Goal: Task Accomplishment & Management: Manage account settings

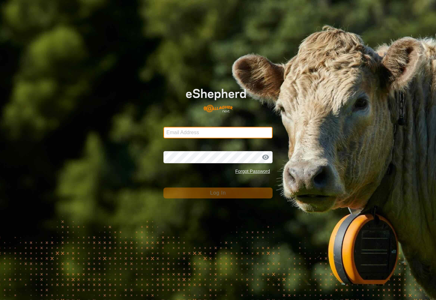
click at [252, 131] on input "Email Address" at bounding box center [217, 132] width 109 height 11
type input "Baribun@outlook.com"
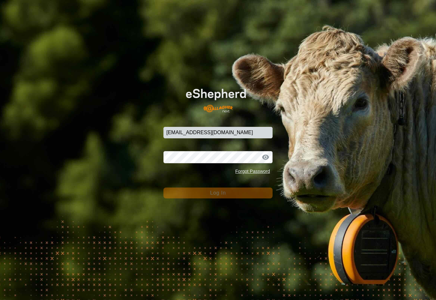
click at [218, 193] on button "Log In" at bounding box center [217, 192] width 109 height 11
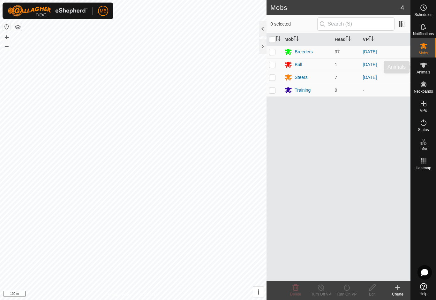
click at [427, 73] on span "Animals" at bounding box center [423, 72] width 14 height 4
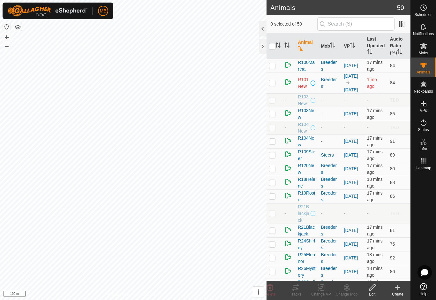
checkbox input "true"
click at [301, 284] on tracks-svg-icon at bounding box center [296, 287] width 26 height 8
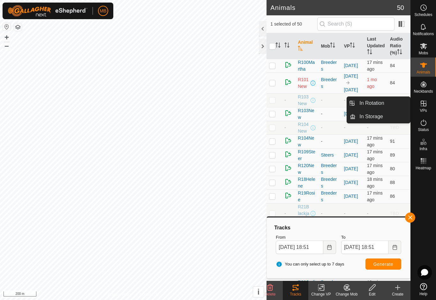
click at [427, 106] on icon at bounding box center [424, 104] width 8 height 8
click at [381, 102] on span "In Rotation" at bounding box center [371, 103] width 25 height 8
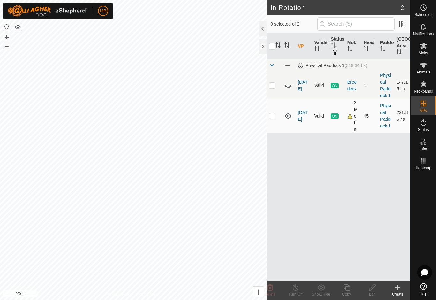
click at [273, 115] on p-checkbox at bounding box center [272, 115] width 6 height 5
checkbox input "true"
click at [352, 289] on copy-svg-icon at bounding box center [347, 287] width 26 height 8
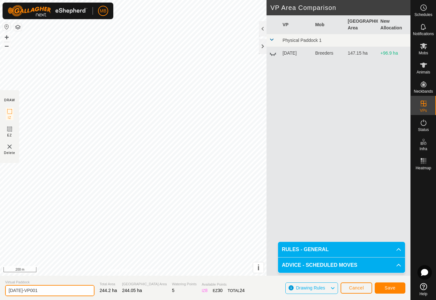
click at [56, 289] on input "9 August-VP001" at bounding box center [49, 290] width 89 height 11
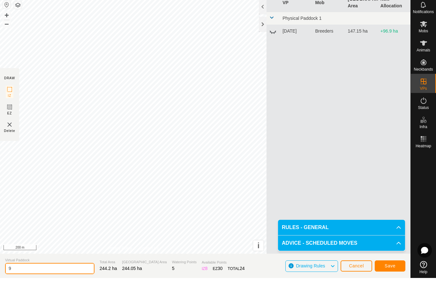
type input "9"
type input "[DATE]"
click at [396, 282] on button "Save" at bounding box center [390, 287] width 31 height 11
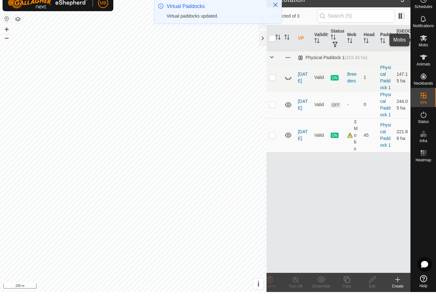
click at [272, 43] on input "checkbox" at bounding box center [272, 46] width 6 height 6
checkbox input "true"
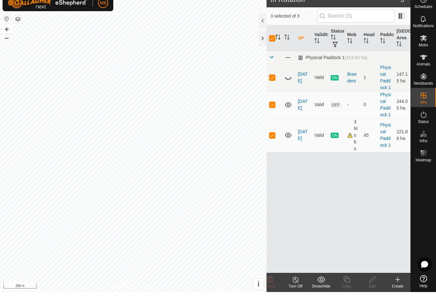
click at [277, 43] on p-sorticon "Activate to sort" at bounding box center [277, 45] width 5 height 5
click at [272, 43] on input "checkbox" at bounding box center [272, 46] width 6 height 6
checkbox input "false"
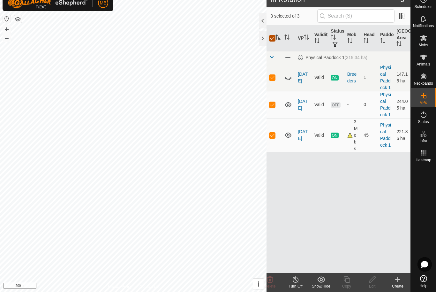
checkbox input "false"
click at [262, 24] on div at bounding box center [263, 28] width 8 height 15
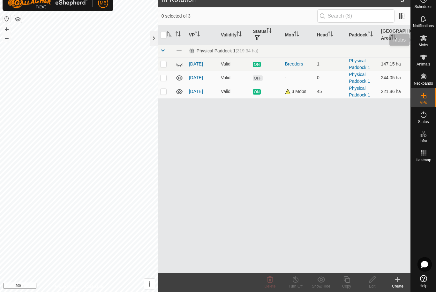
click at [422, 43] on icon at bounding box center [423, 46] width 7 height 6
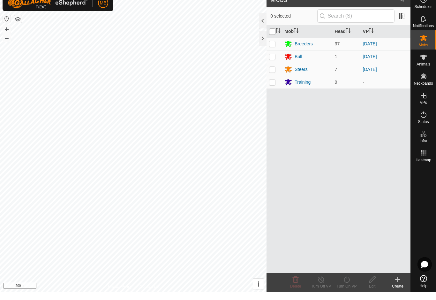
click at [275, 36] on input "checkbox" at bounding box center [272, 39] width 6 height 6
checkbox input "true"
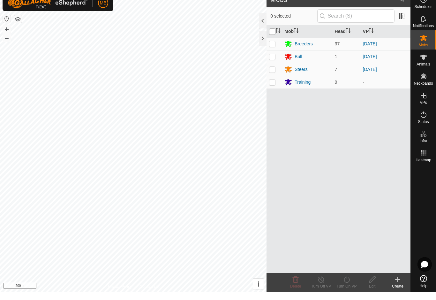
checkbox input "true"
click at [322, 285] on line at bounding box center [320, 287] width 5 height 5
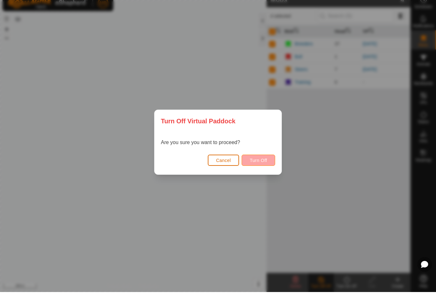
click at [261, 163] on button "Turn Off" at bounding box center [259, 167] width 34 height 11
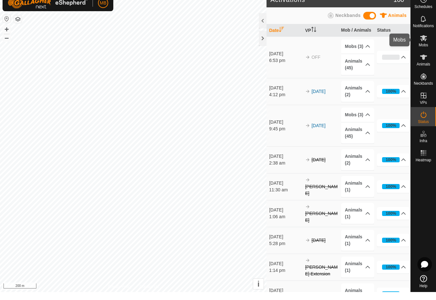
click at [424, 51] on span "Mobs" at bounding box center [423, 53] width 9 height 4
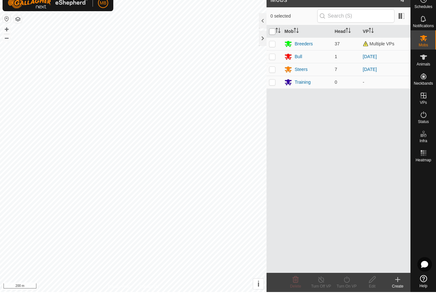
click at [273, 36] on input "checkbox" at bounding box center [272, 39] width 6 height 6
checkbox input "true"
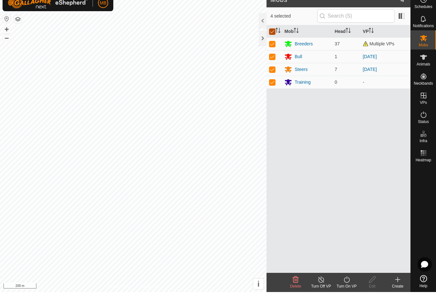
checkbox input "true"
click at [346, 283] on icon at bounding box center [347, 287] width 8 height 8
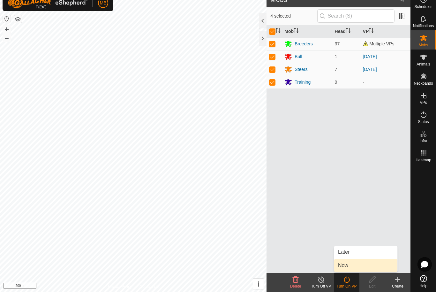
click at [364, 267] on link "Now" at bounding box center [365, 273] width 63 height 13
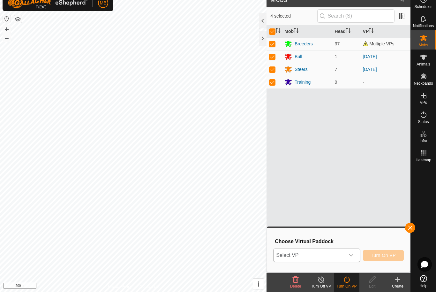
click at [335, 257] on span "Select VP" at bounding box center [308, 263] width 71 height 13
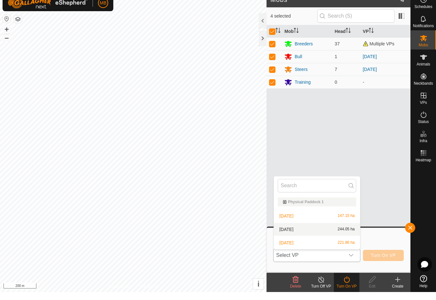
click at [333, 233] on div "18 August 244.05 ha" at bounding box center [317, 237] width 79 height 8
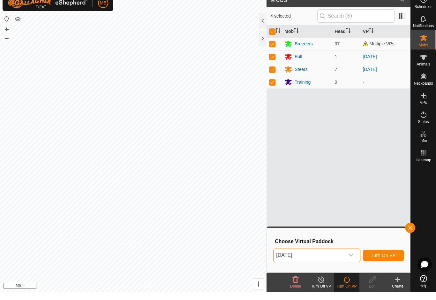
click at [394, 260] on span "Turn On VP" at bounding box center [383, 262] width 25 height 5
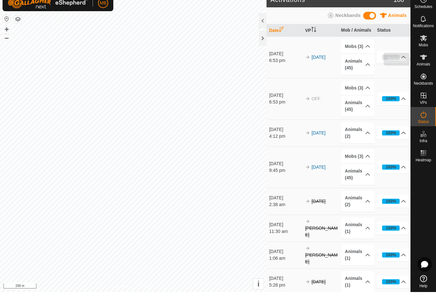
click at [427, 61] on es-animals-svg-icon at bounding box center [423, 65] width 11 height 10
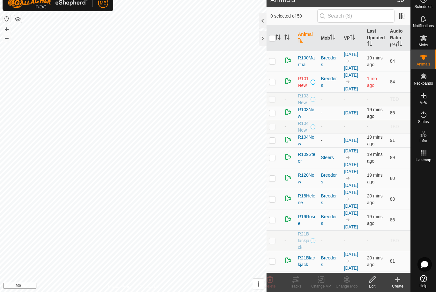
click at [276, 114] on td at bounding box center [273, 121] width 15 height 14
checkbox input "true"
click at [275, 146] on p-checkbox at bounding box center [272, 148] width 6 height 5
checkbox input "true"
click at [320, 291] on div "Change VP" at bounding box center [321, 294] width 26 height 6
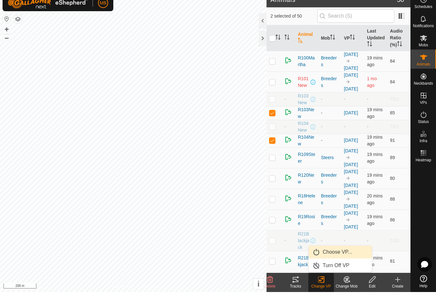
click at [349, 256] on span "Choose VP..." at bounding box center [337, 260] width 29 height 8
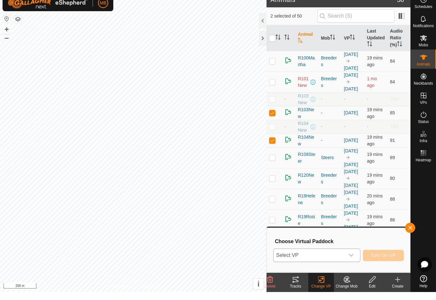
click at [339, 257] on span "Select VP" at bounding box center [308, 263] width 71 height 13
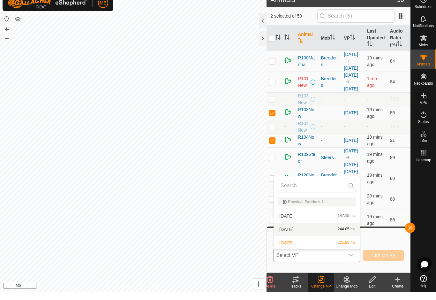
click at [322, 233] on div "18 August 244.05 ha" at bounding box center [317, 237] width 79 height 8
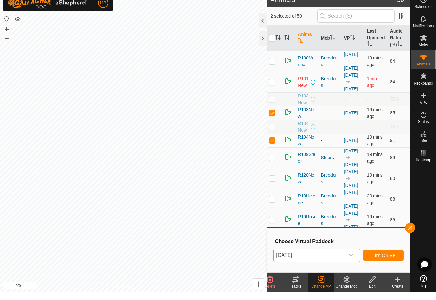
click at [388, 259] on button "Turn On VP" at bounding box center [383, 263] width 41 height 11
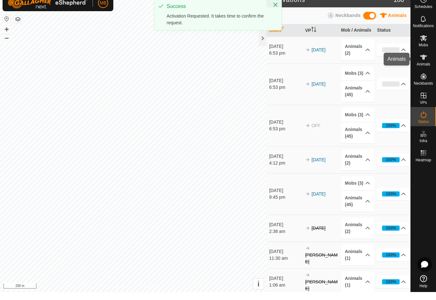
click at [425, 61] on icon at bounding box center [424, 65] width 8 height 8
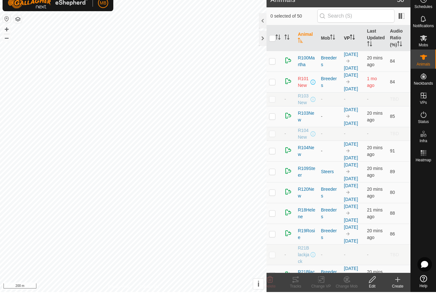
click at [351, 42] on icon "Activate to sort" at bounding box center [352, 44] width 5 height 5
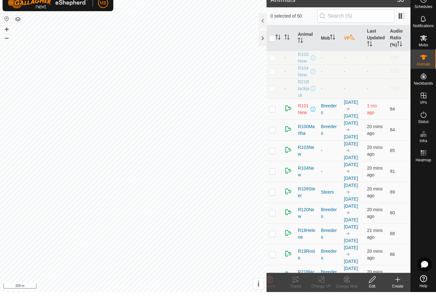
click at [353, 42] on icon "Activate to sort" at bounding box center [352, 44] width 5 height 5
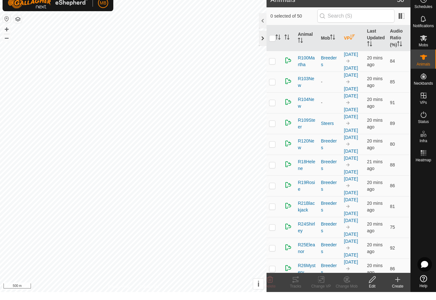
click at [259, 42] on div at bounding box center [263, 46] width 8 height 15
